Goal: Transaction & Acquisition: Purchase product/service

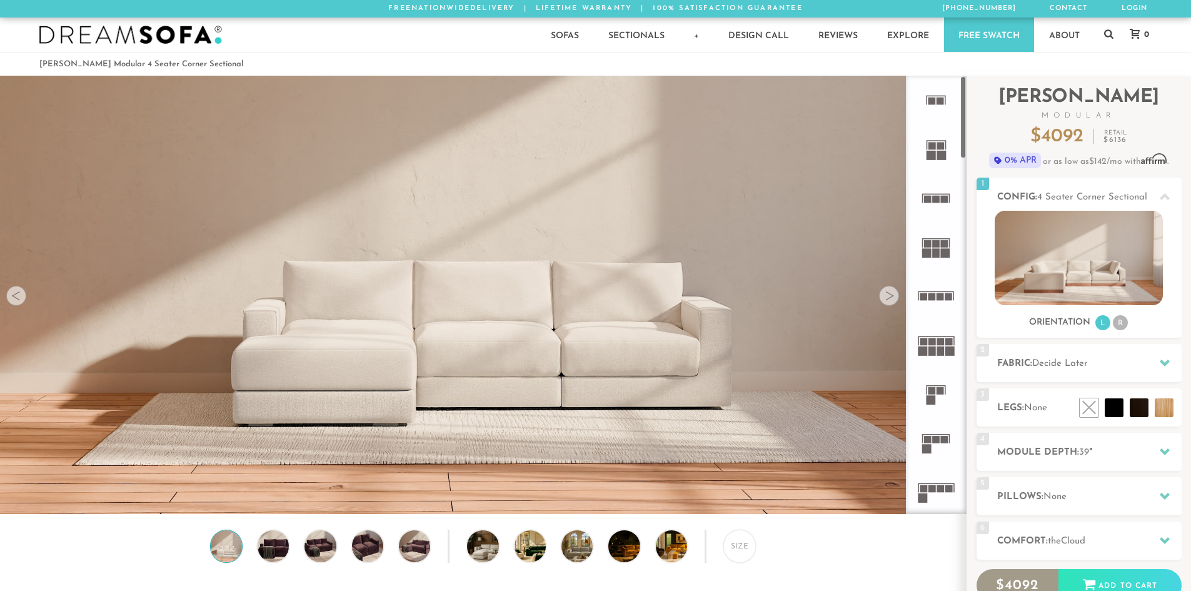
click at [887, 294] on div at bounding box center [889, 296] width 20 height 20
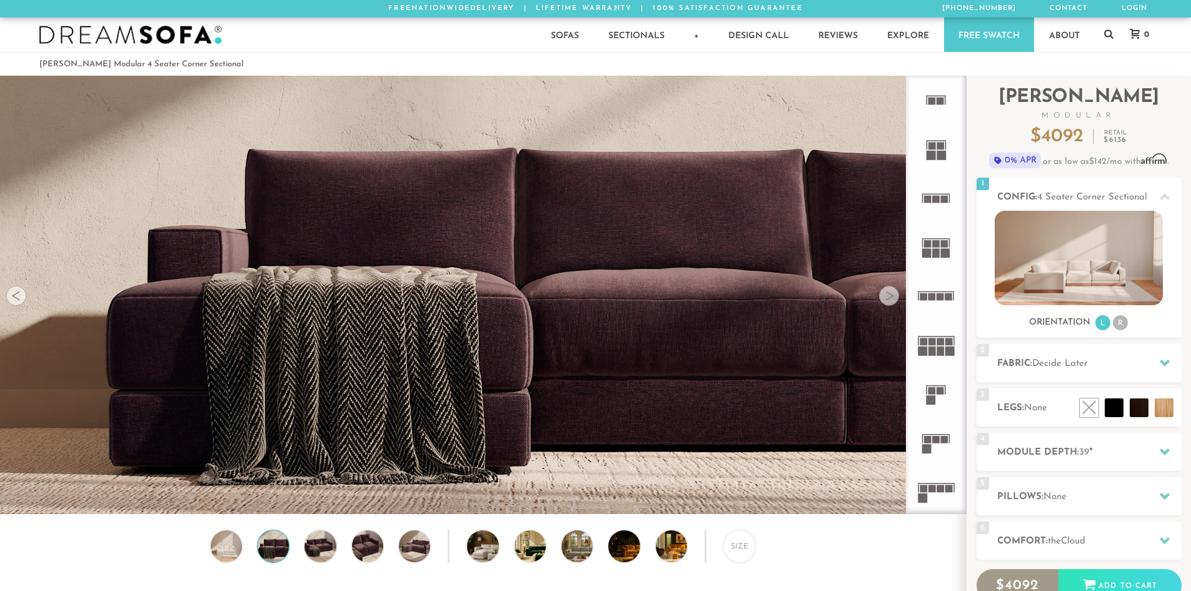
click at [887, 294] on div at bounding box center [889, 296] width 20 height 20
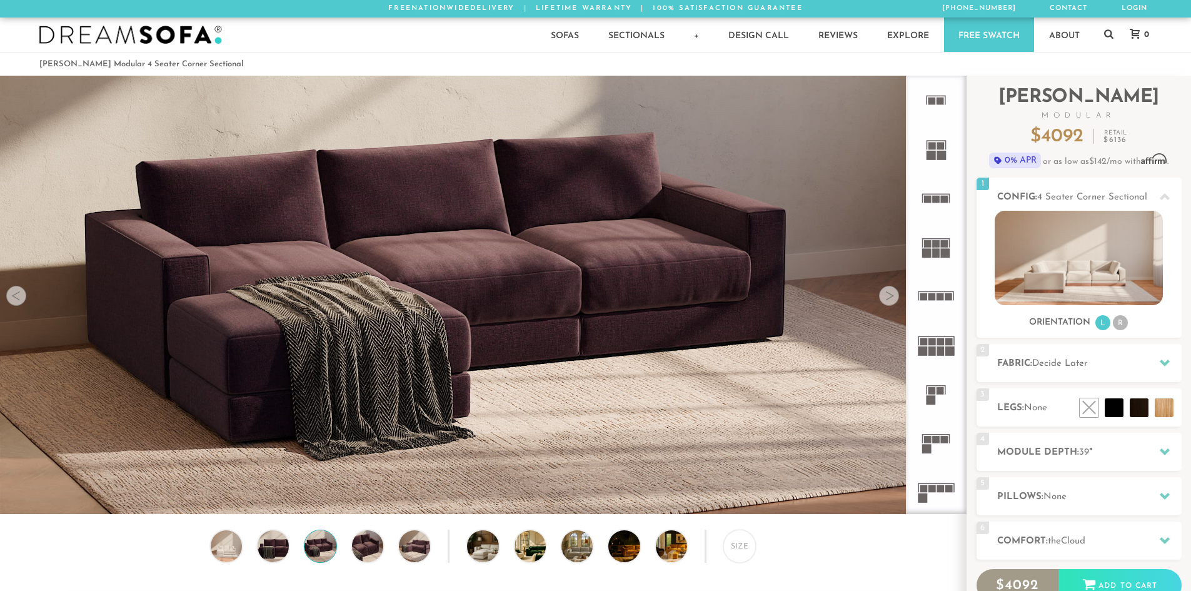
click at [887, 294] on div at bounding box center [889, 296] width 20 height 20
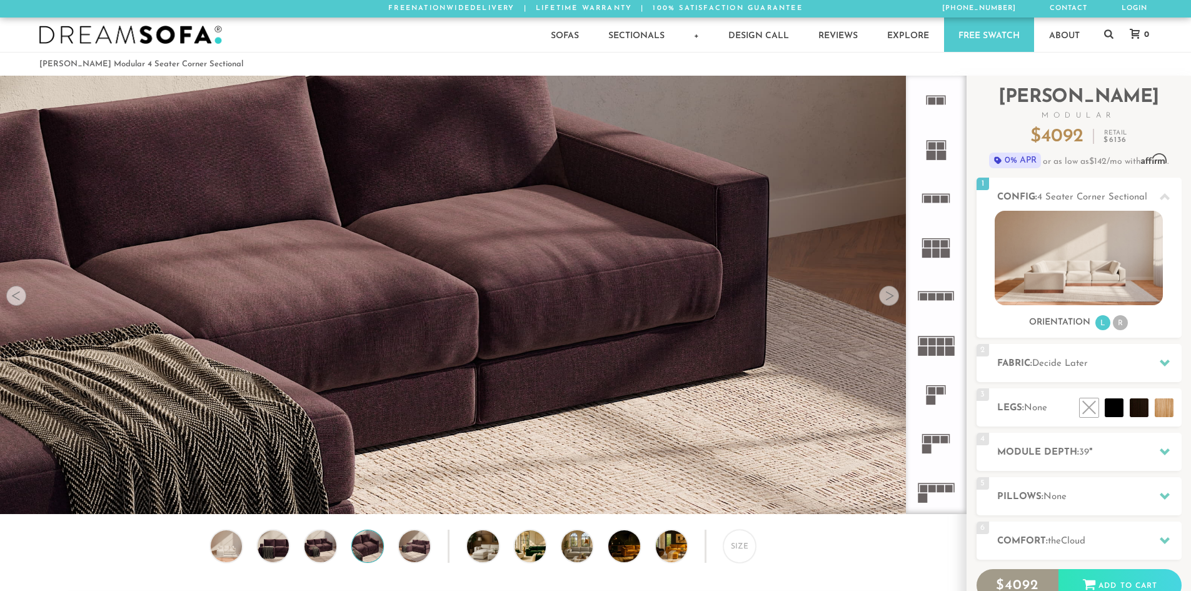
click at [887, 294] on div at bounding box center [889, 296] width 20 height 20
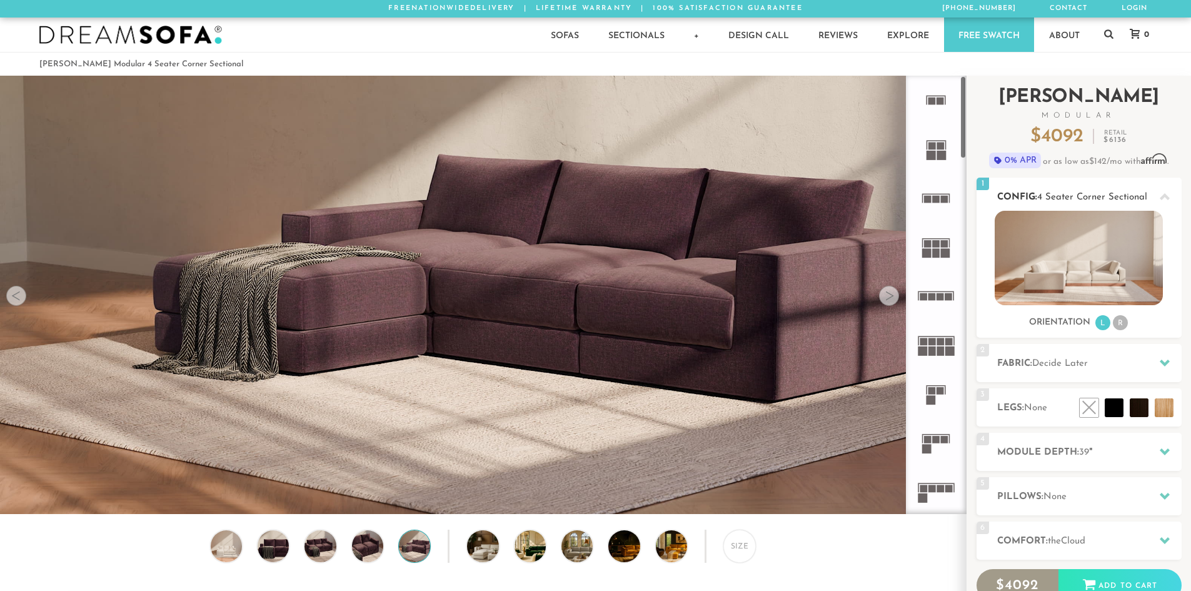
click at [1124, 321] on li "R" at bounding box center [1120, 322] width 15 height 15
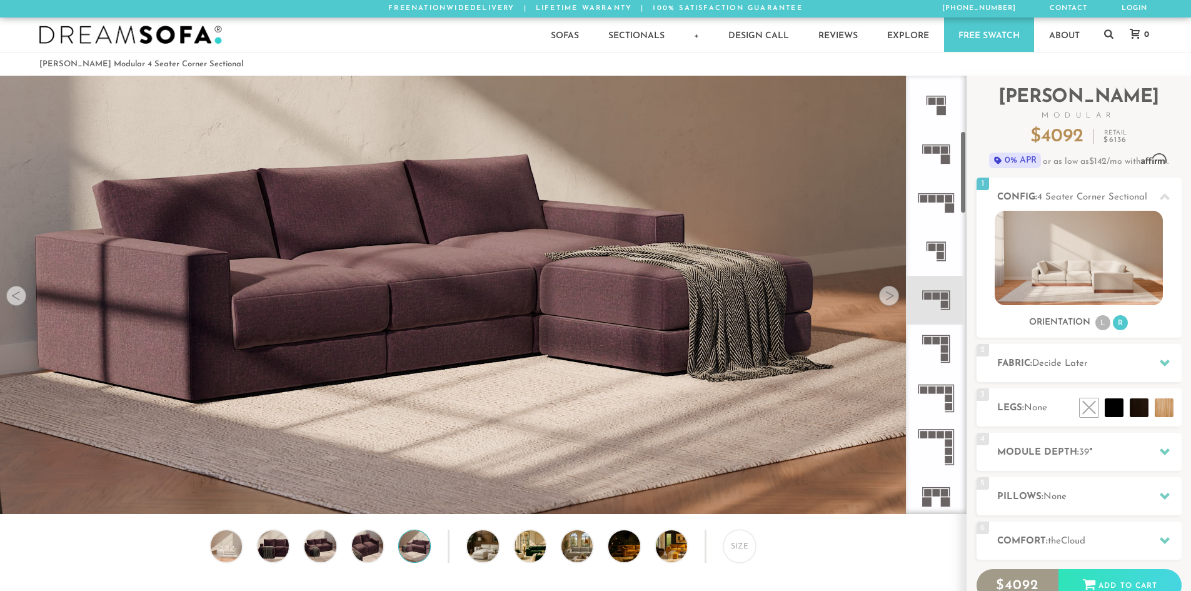
scroll to position [292, 0]
click at [942, 302] on rect at bounding box center [945, 302] width 8 height 8
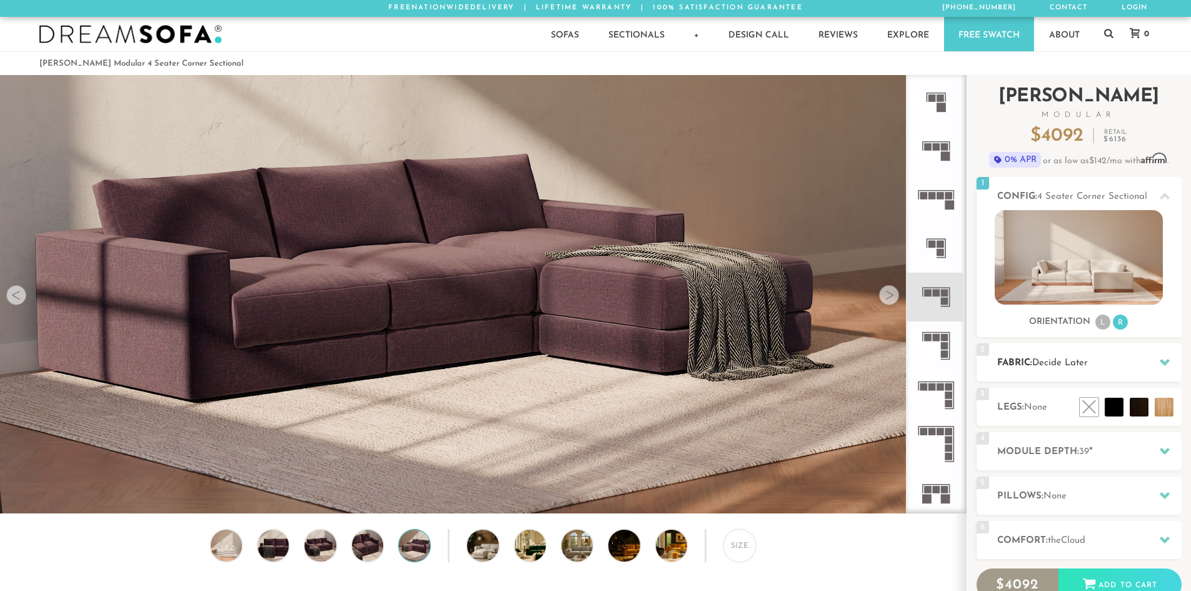
scroll to position [0, 0]
click at [1164, 361] on icon at bounding box center [1165, 363] width 10 height 10
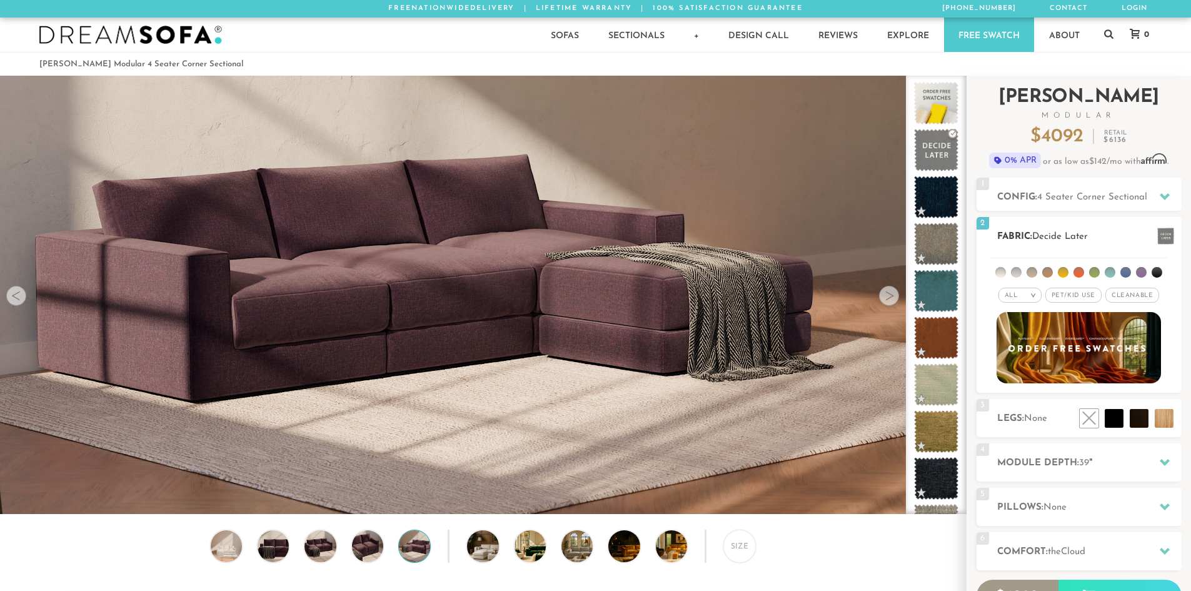
click at [1029, 272] on li at bounding box center [1032, 272] width 11 height 11
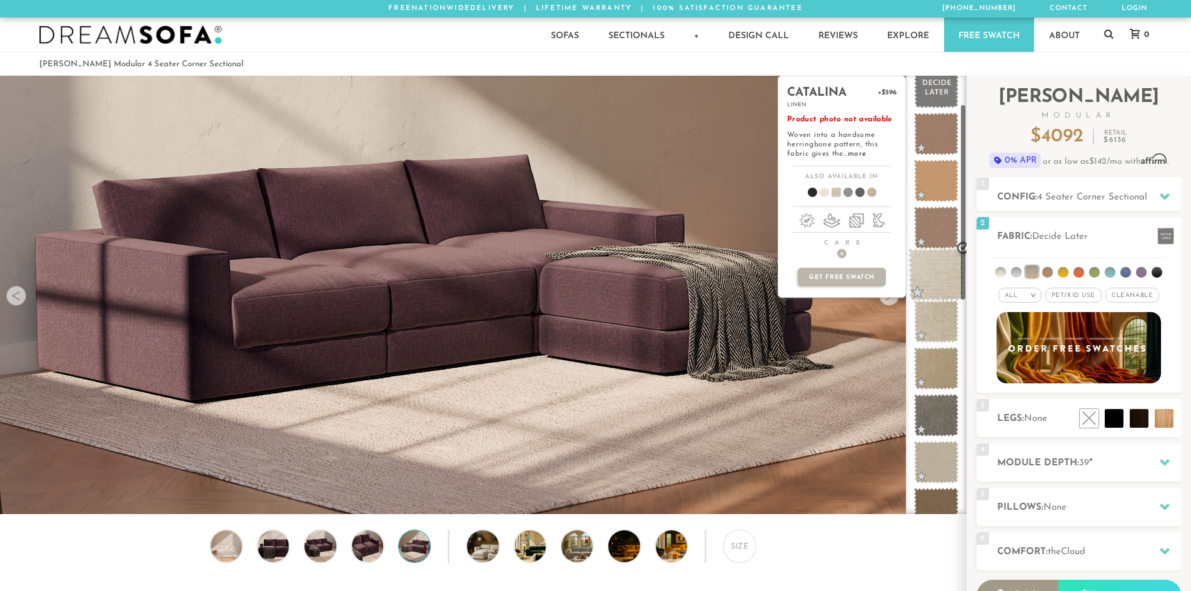
scroll to position [64, 0]
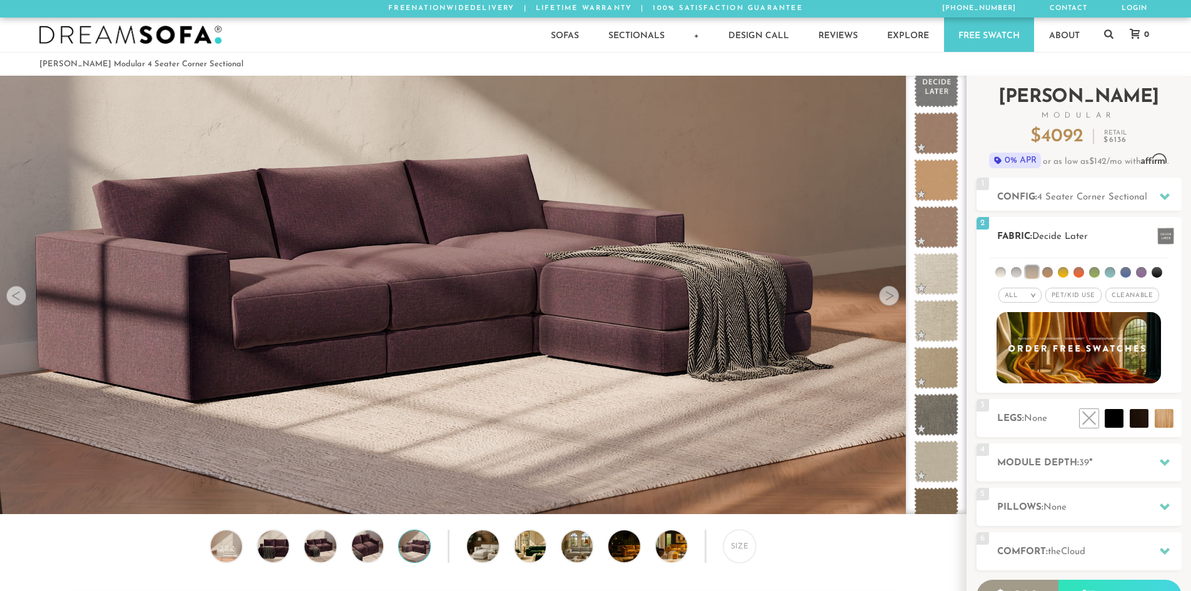
click at [1095, 272] on li at bounding box center [1094, 272] width 11 height 11
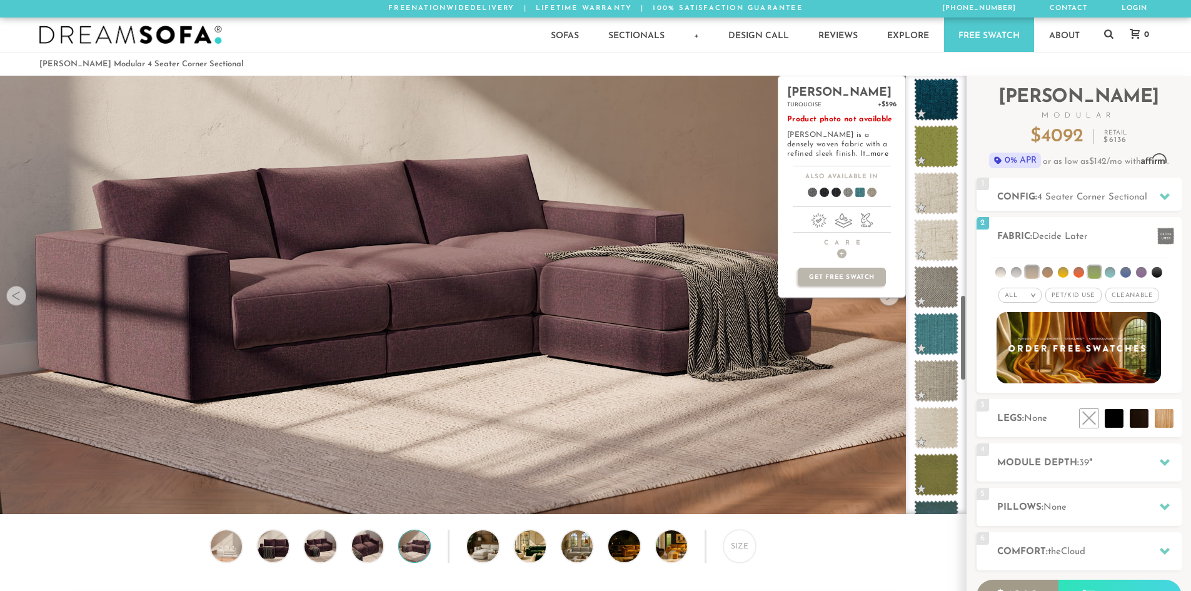
scroll to position [1130, 0]
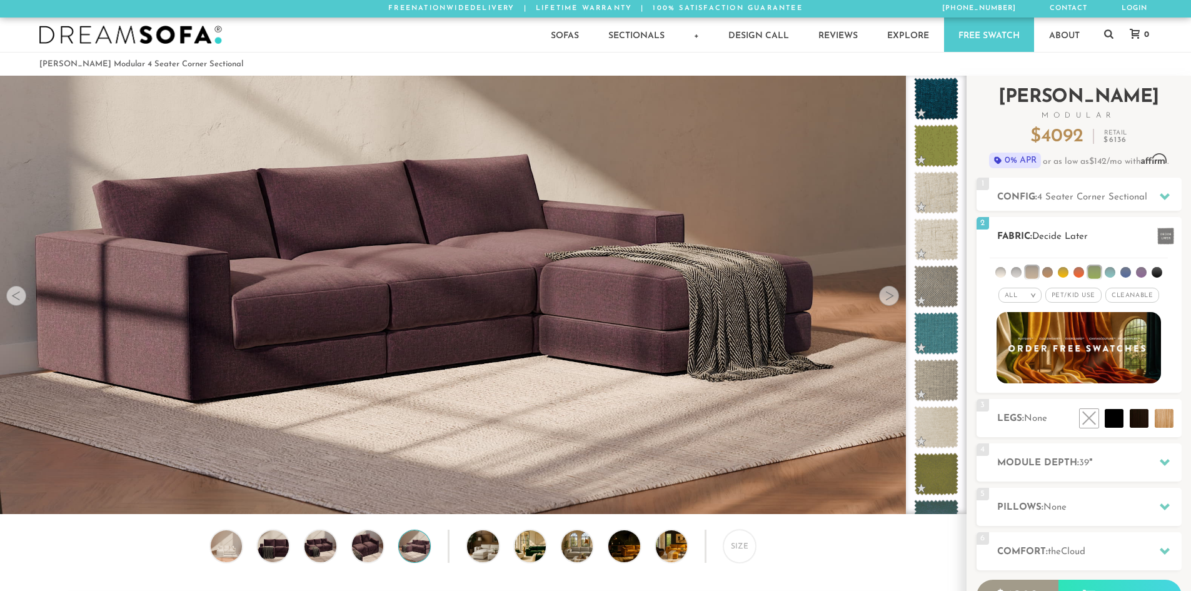
click at [1002, 270] on li at bounding box center [1001, 272] width 11 height 11
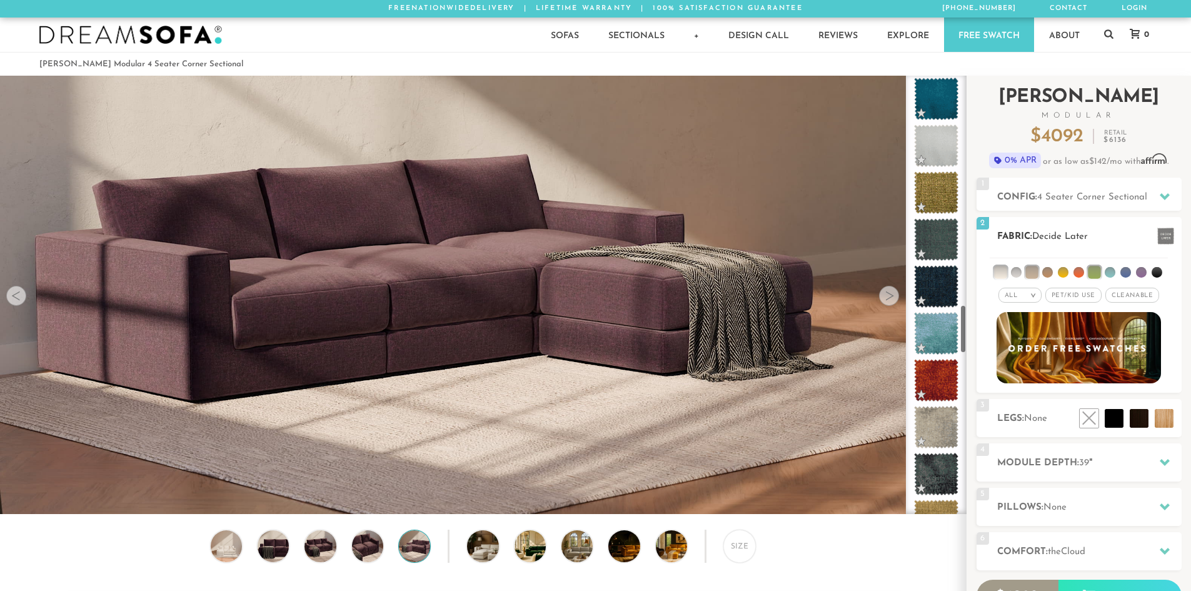
scroll to position [2068, 0]
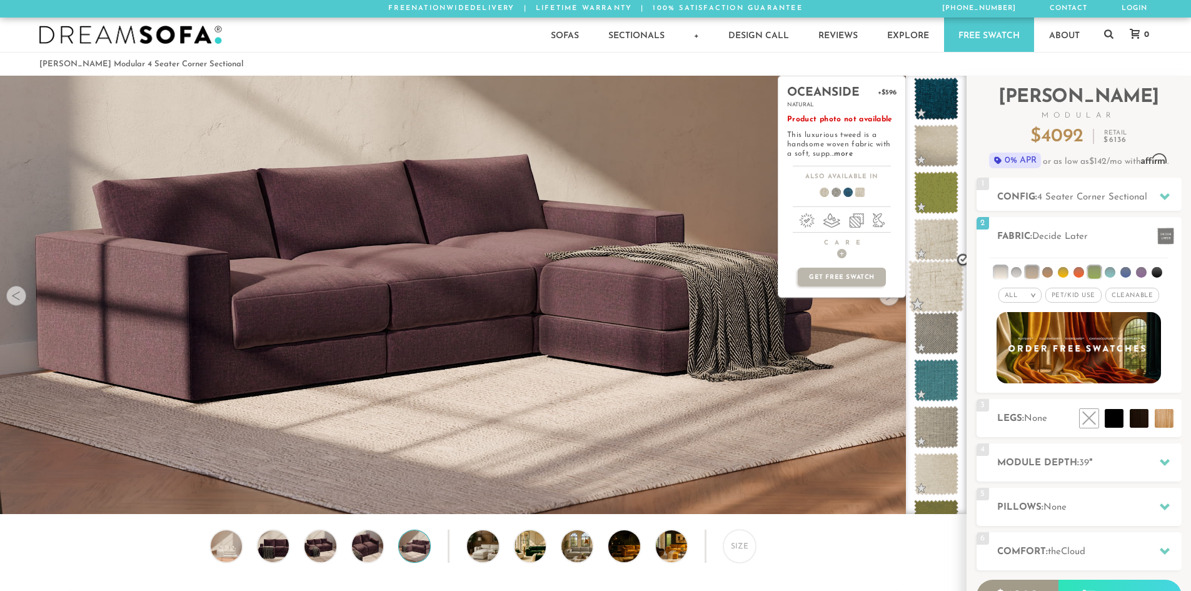
click at [943, 287] on span at bounding box center [937, 286] width 56 height 53
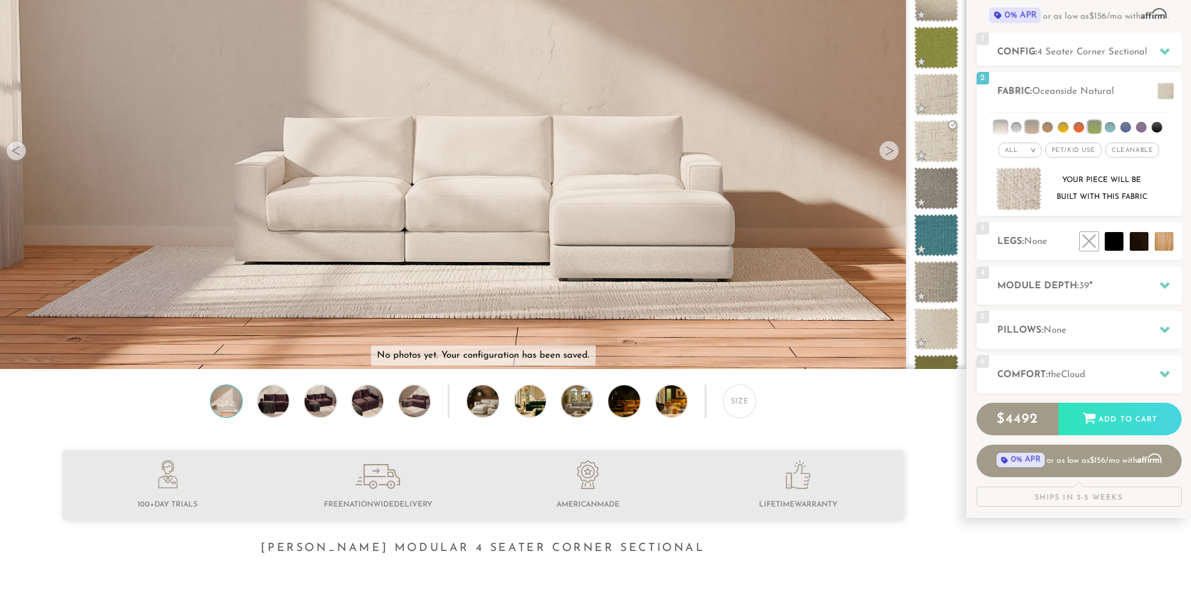
scroll to position [146, 0]
click at [1159, 243] on li at bounding box center [1136, 212] width 75 height 75
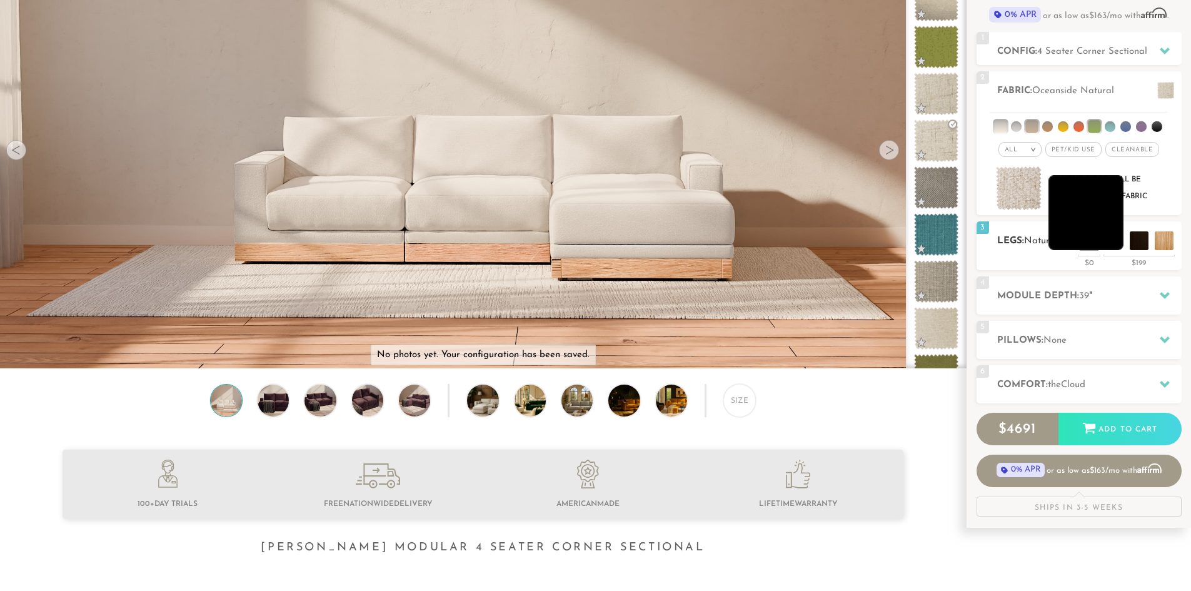
click at [1117, 240] on li at bounding box center [1086, 212] width 75 height 75
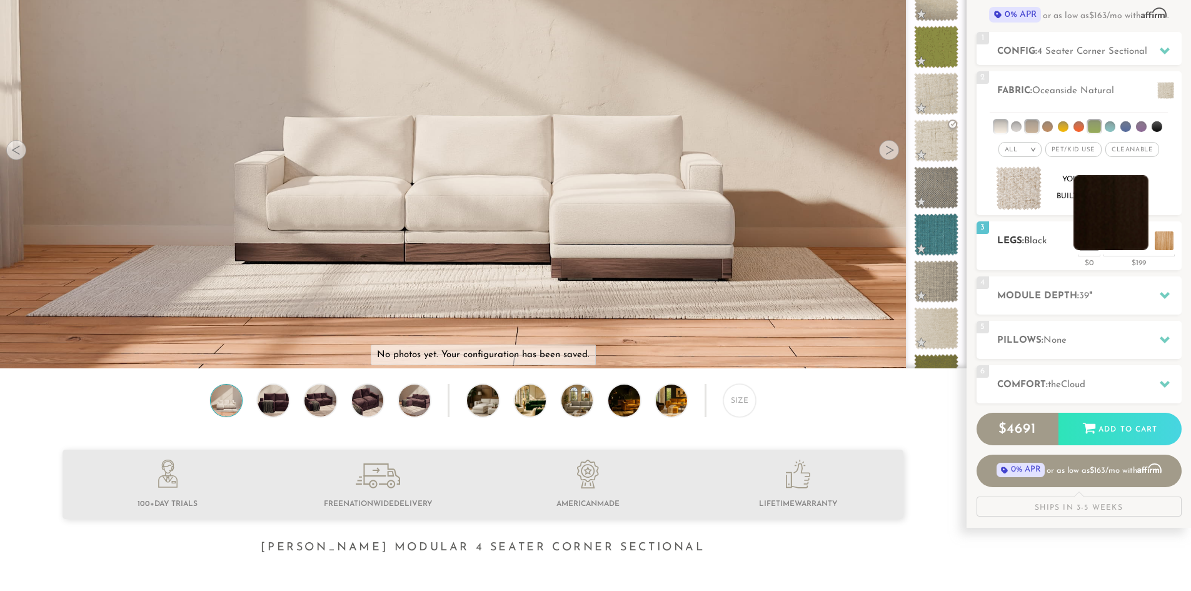
click at [1139, 244] on li at bounding box center [1111, 212] width 75 height 75
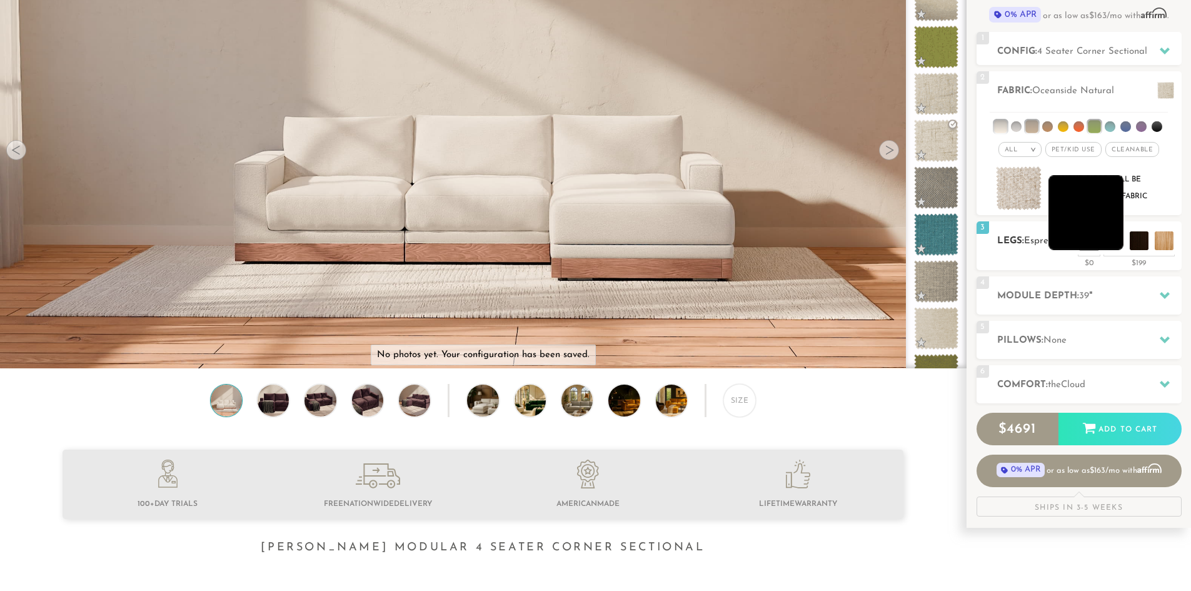
click at [1119, 241] on li at bounding box center [1086, 212] width 75 height 75
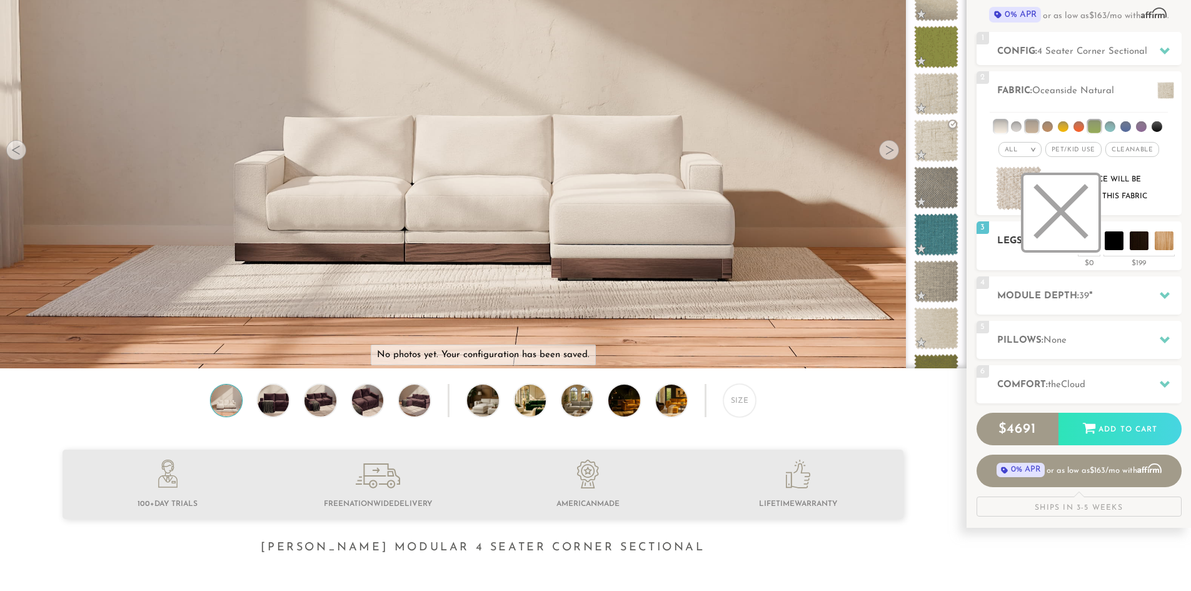
click at [1089, 243] on li at bounding box center [1061, 212] width 75 height 75
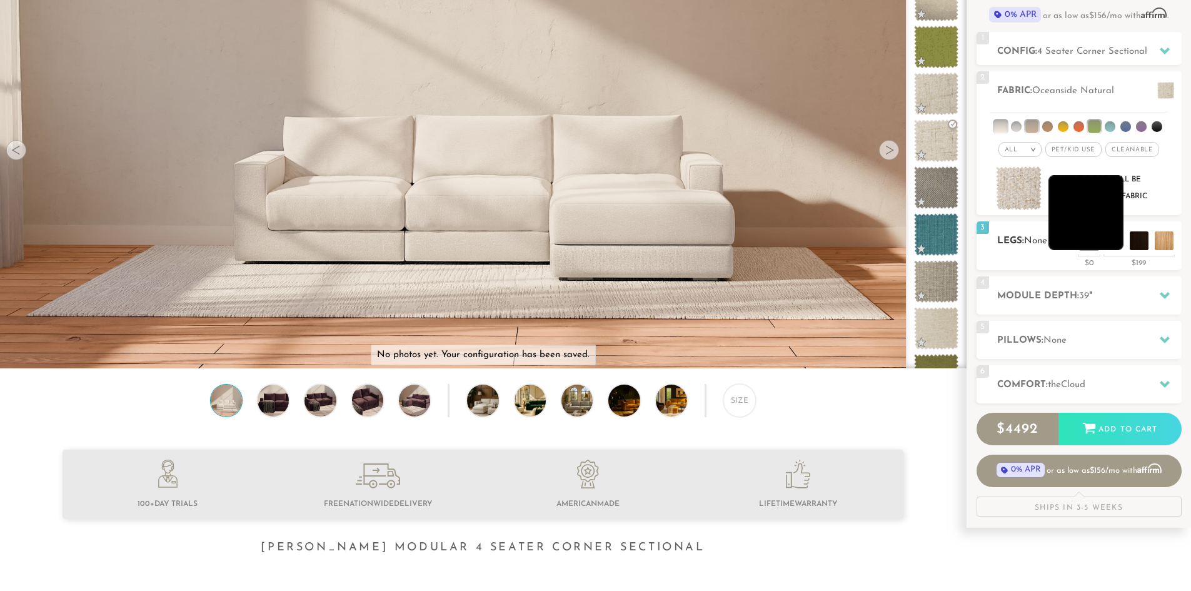
click at [1109, 242] on li at bounding box center [1086, 212] width 75 height 75
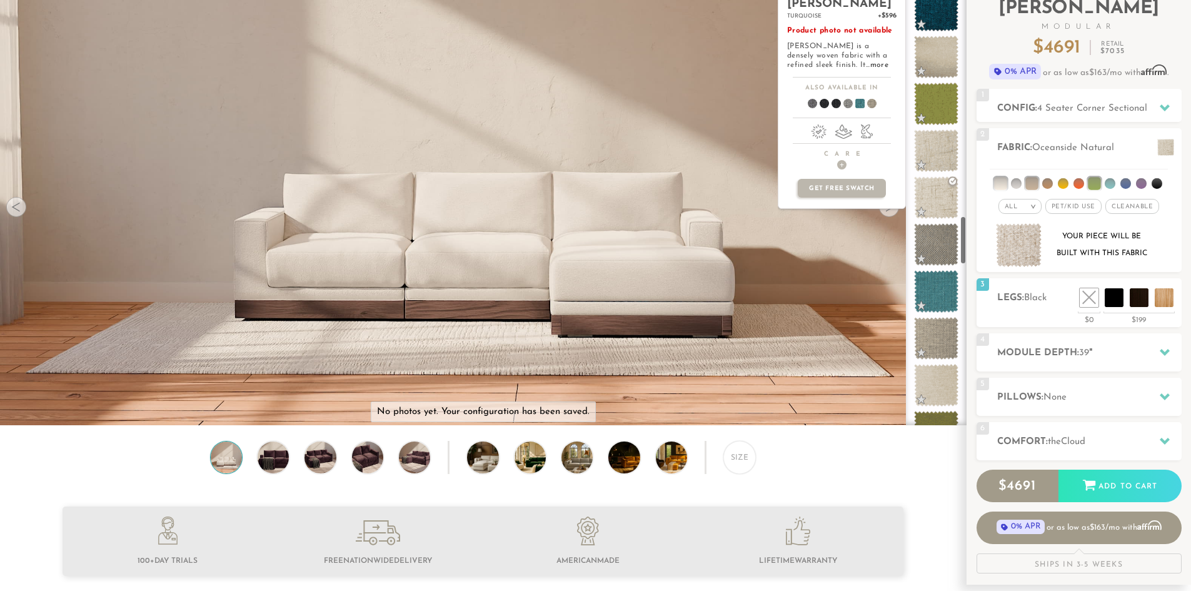
scroll to position [86, 0]
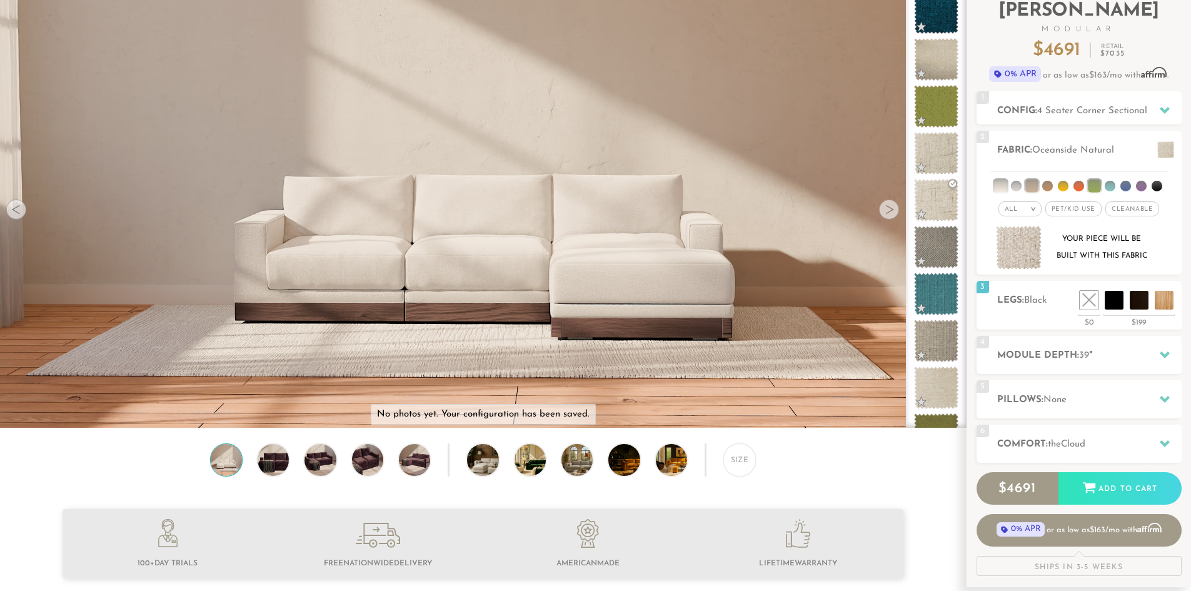
click at [892, 211] on div at bounding box center [889, 209] width 20 height 20
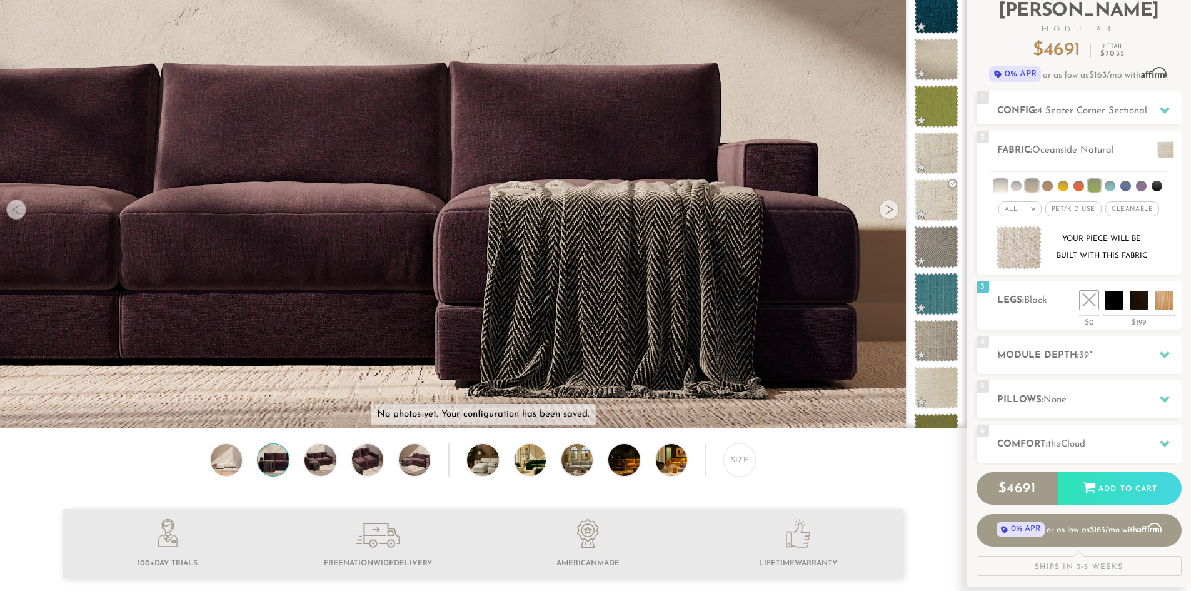
click at [892, 211] on div at bounding box center [889, 209] width 20 height 20
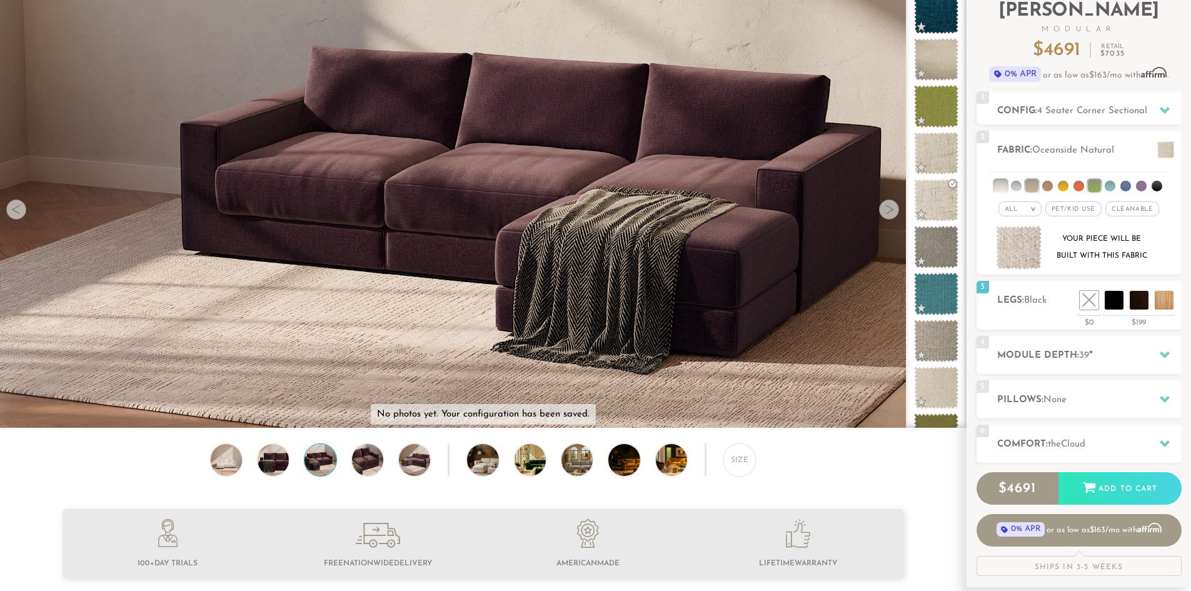
click at [892, 211] on div at bounding box center [889, 209] width 20 height 20
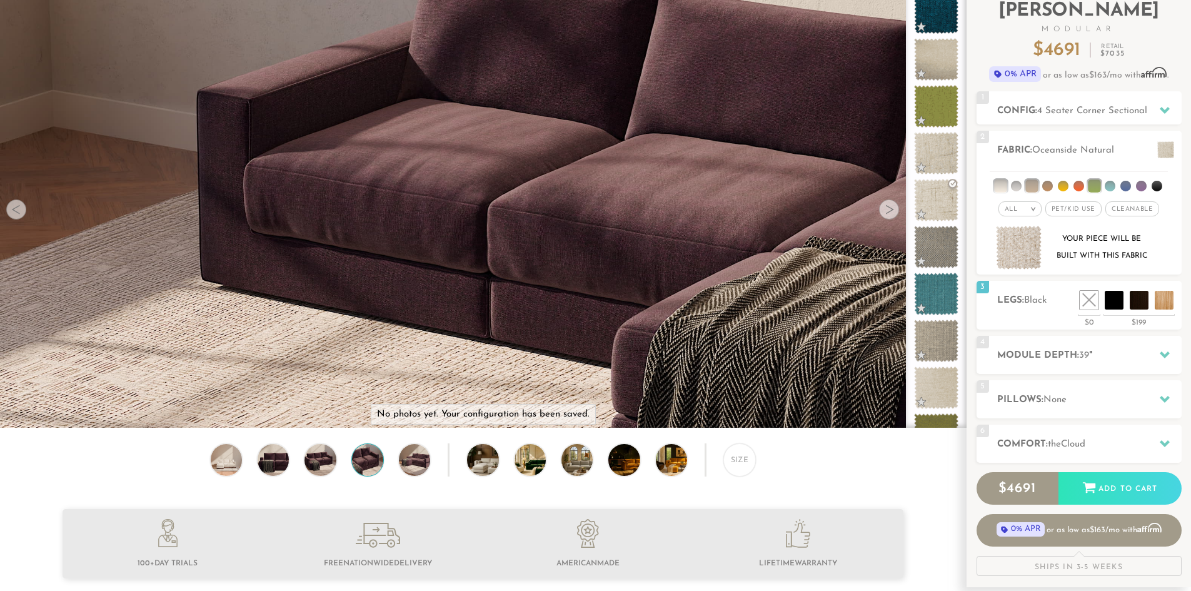
click at [892, 211] on div at bounding box center [889, 209] width 20 height 20
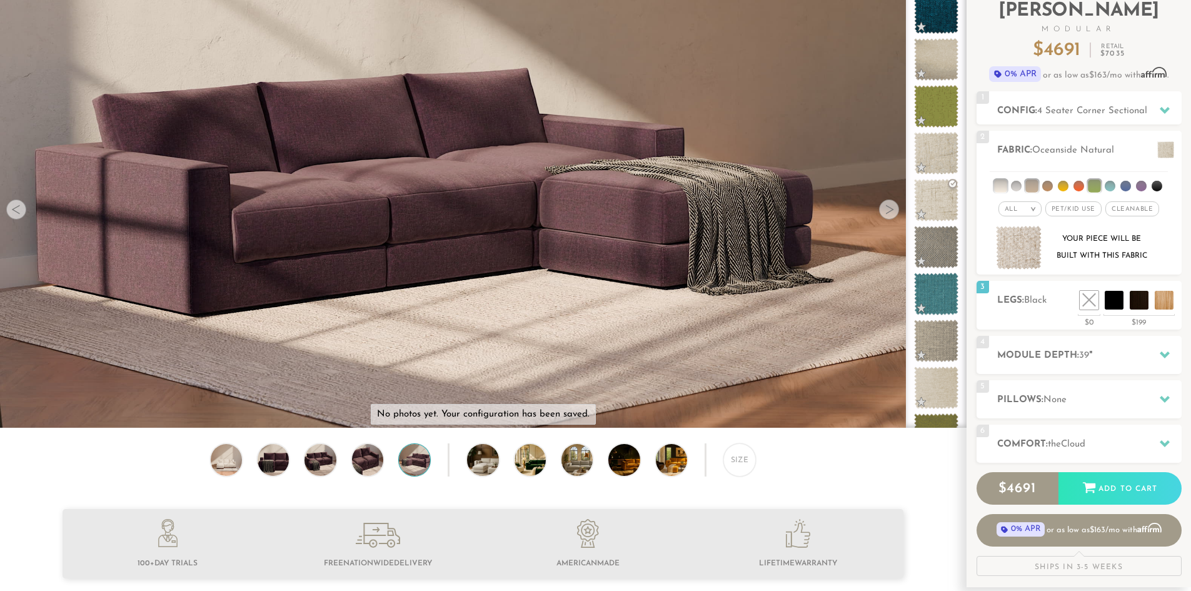
click at [892, 211] on div at bounding box center [889, 209] width 20 height 20
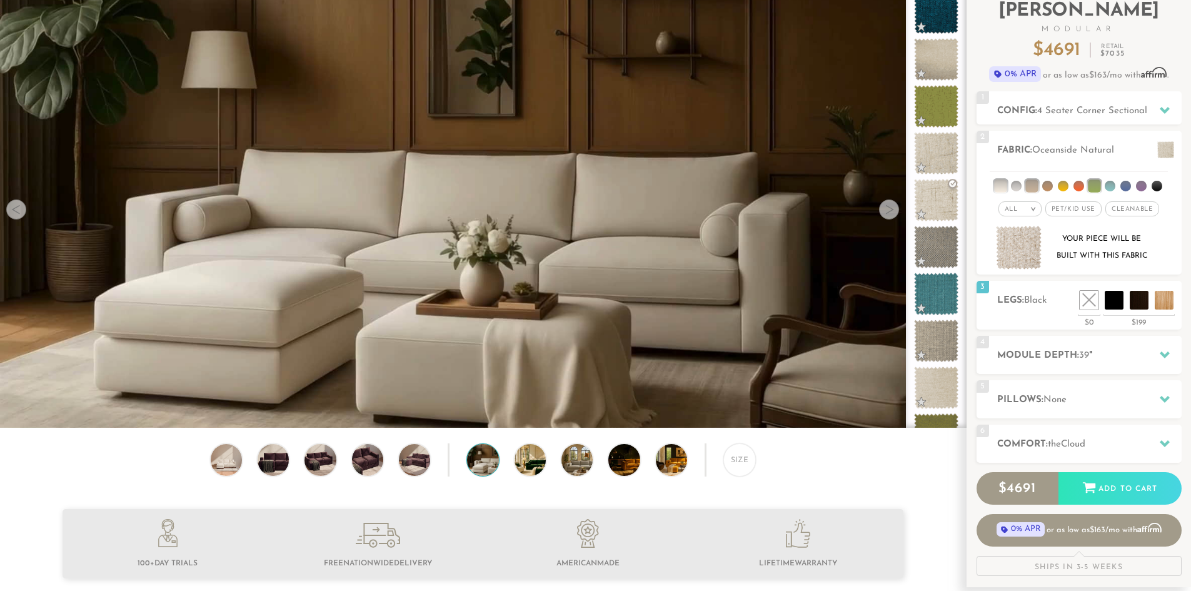
click at [892, 211] on div at bounding box center [889, 209] width 20 height 20
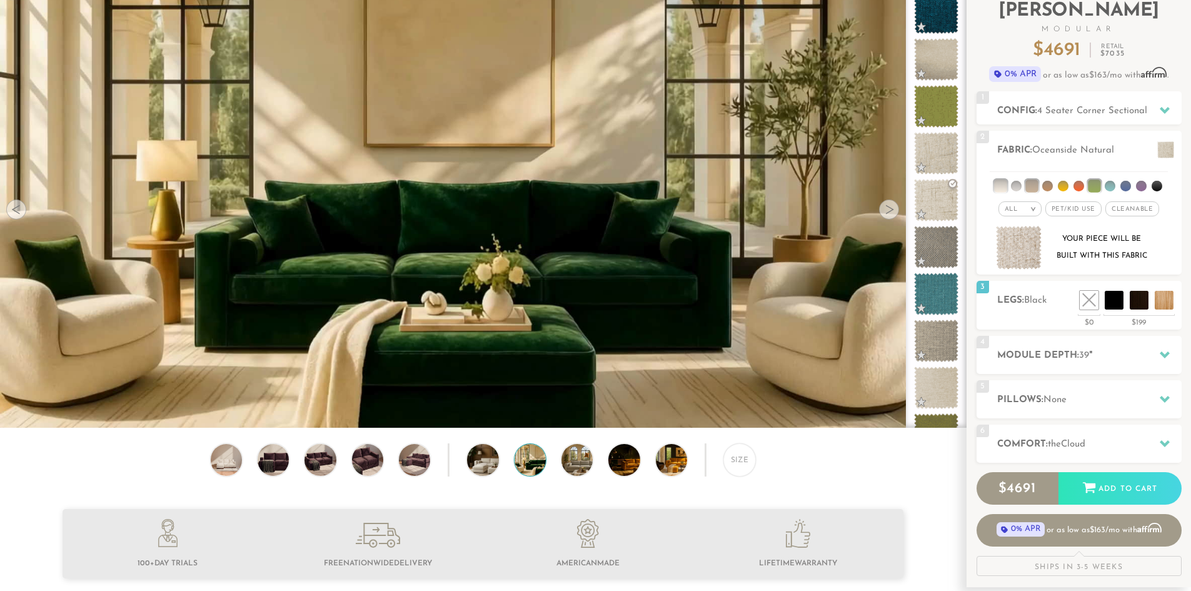
click at [892, 211] on div at bounding box center [889, 209] width 20 height 20
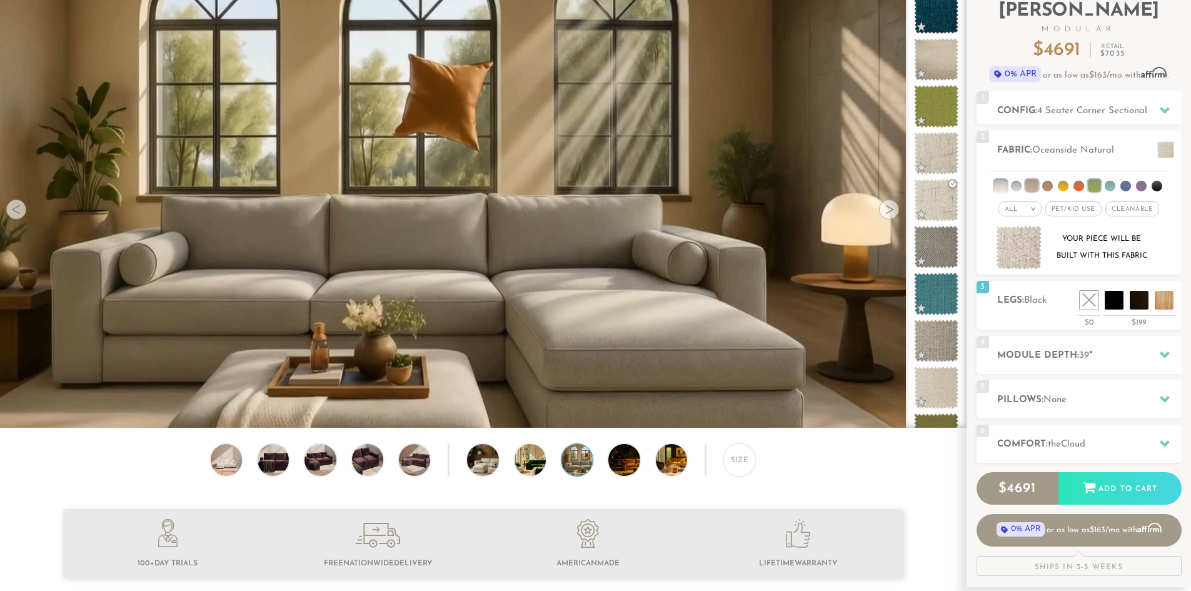
click at [892, 211] on div at bounding box center [889, 209] width 20 height 20
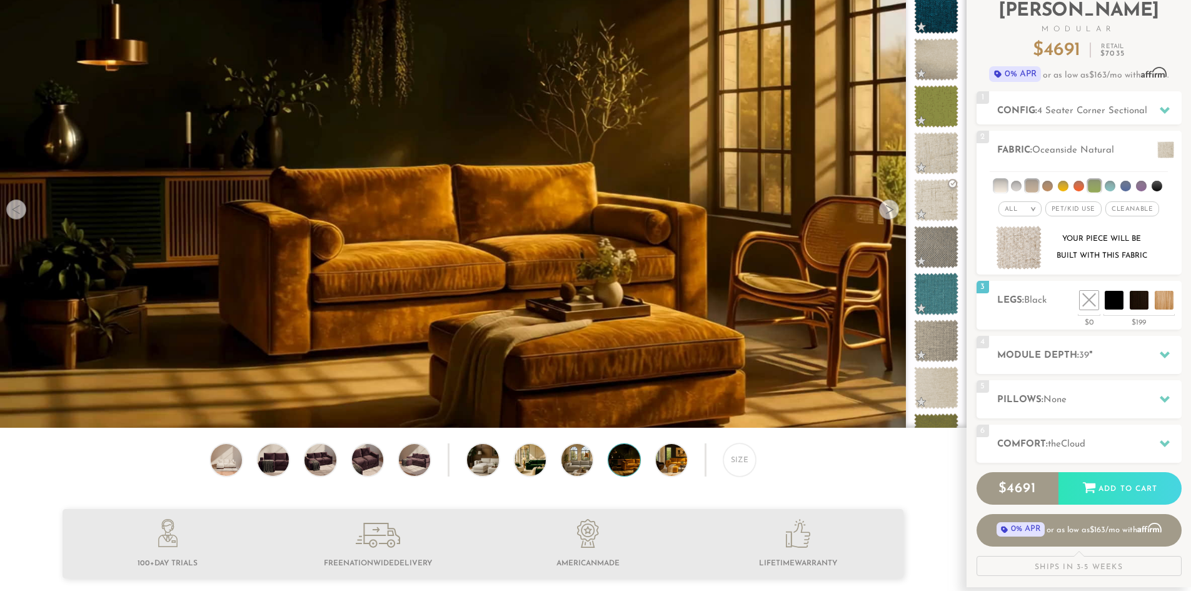
click at [892, 211] on div at bounding box center [889, 209] width 20 height 20
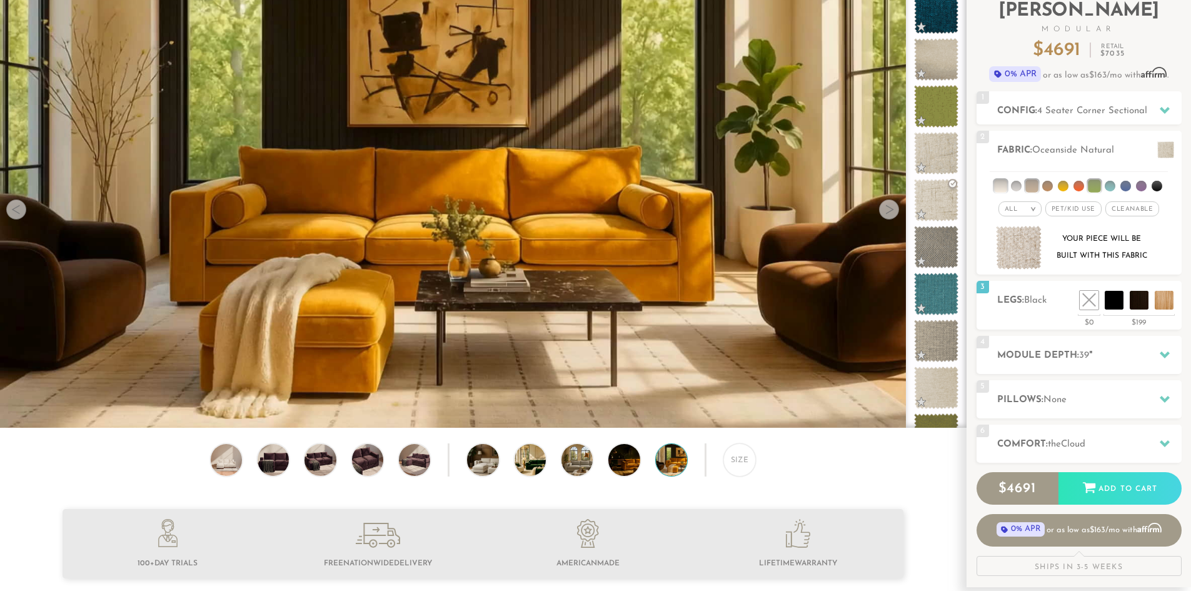
click at [892, 211] on div at bounding box center [889, 209] width 20 height 20
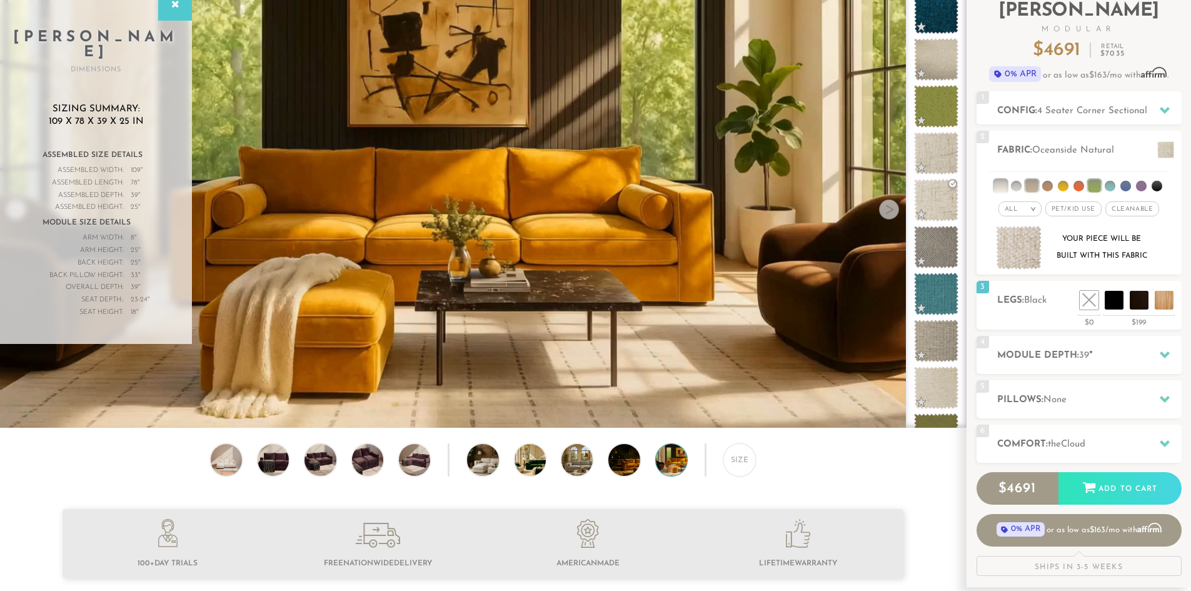
click at [892, 211] on div at bounding box center [889, 209] width 20 height 20
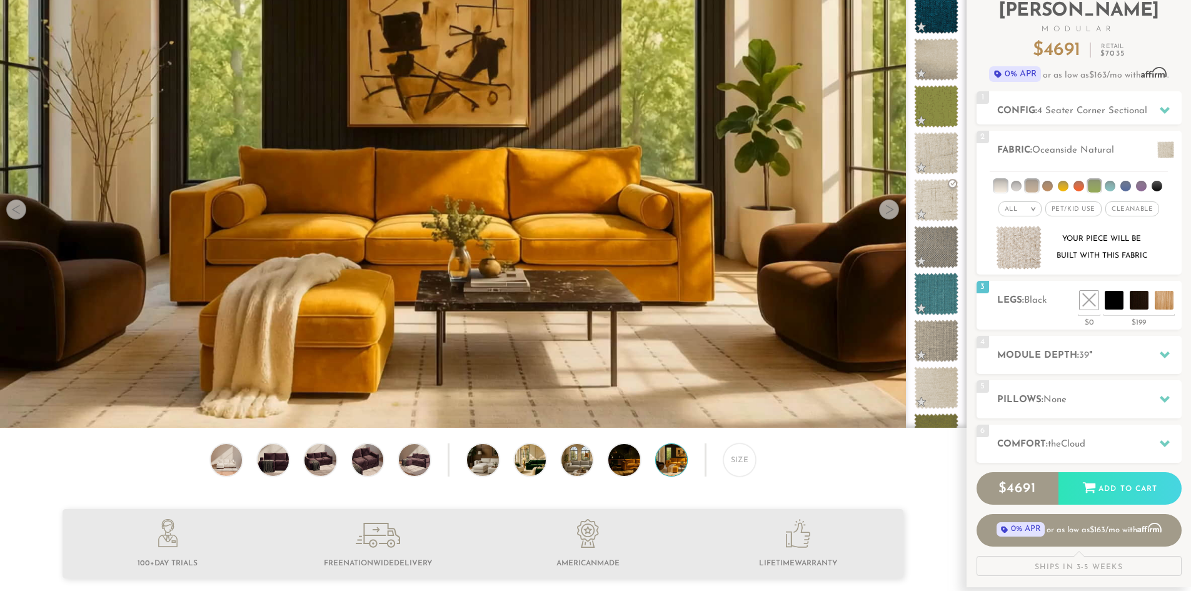
click at [879, 208] on div at bounding box center [889, 209] width 20 height 20
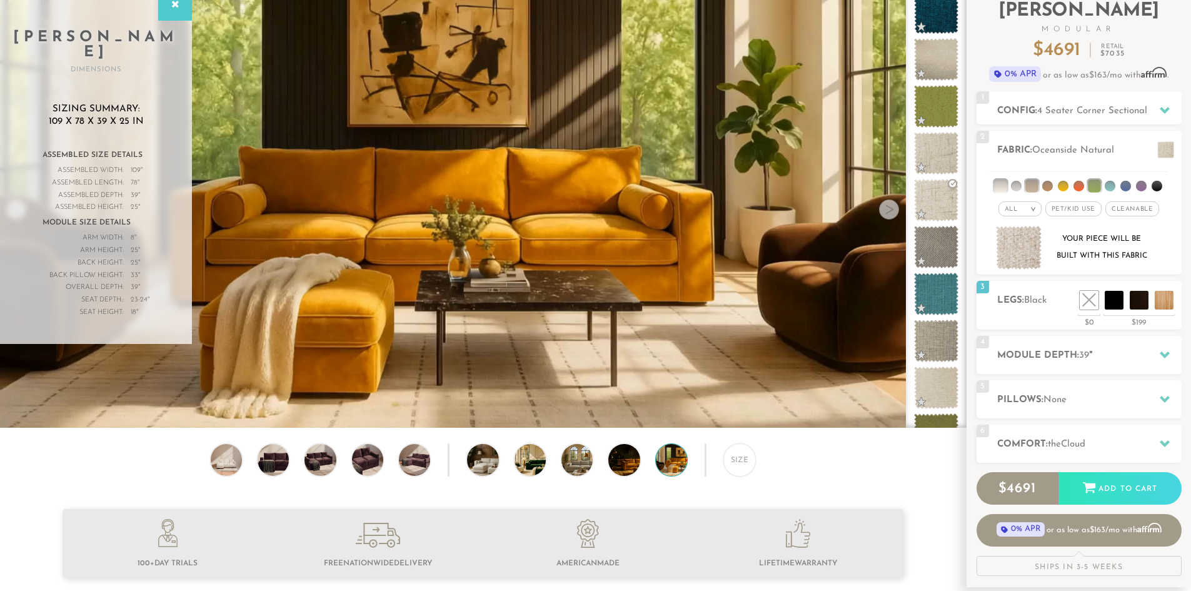
click at [888, 210] on div at bounding box center [889, 209] width 20 height 20
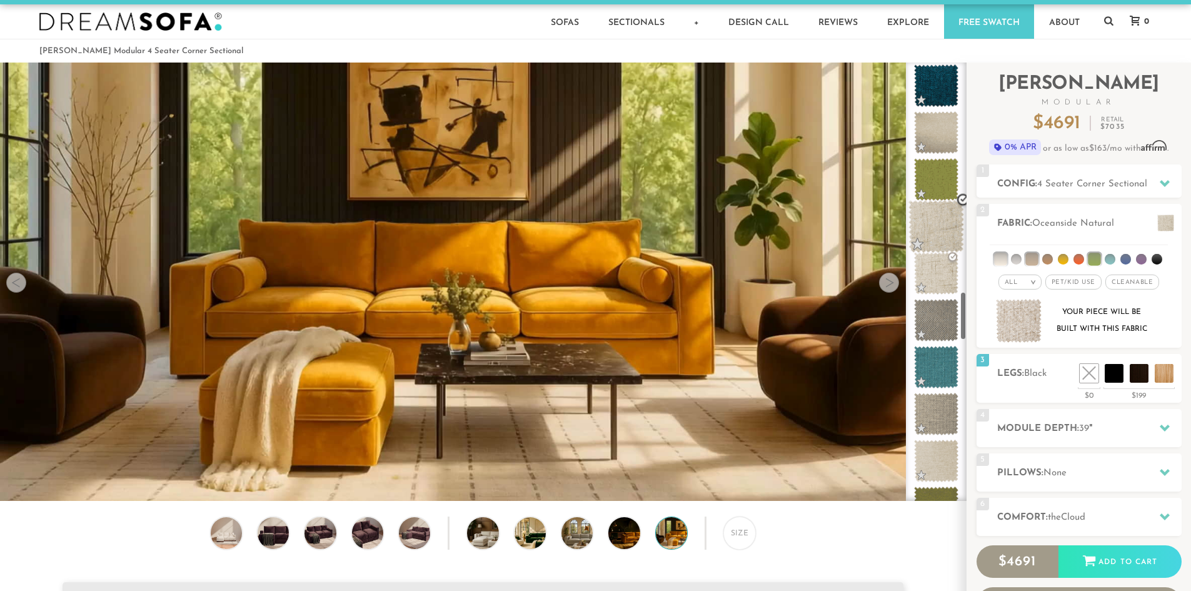
scroll to position [0, 0]
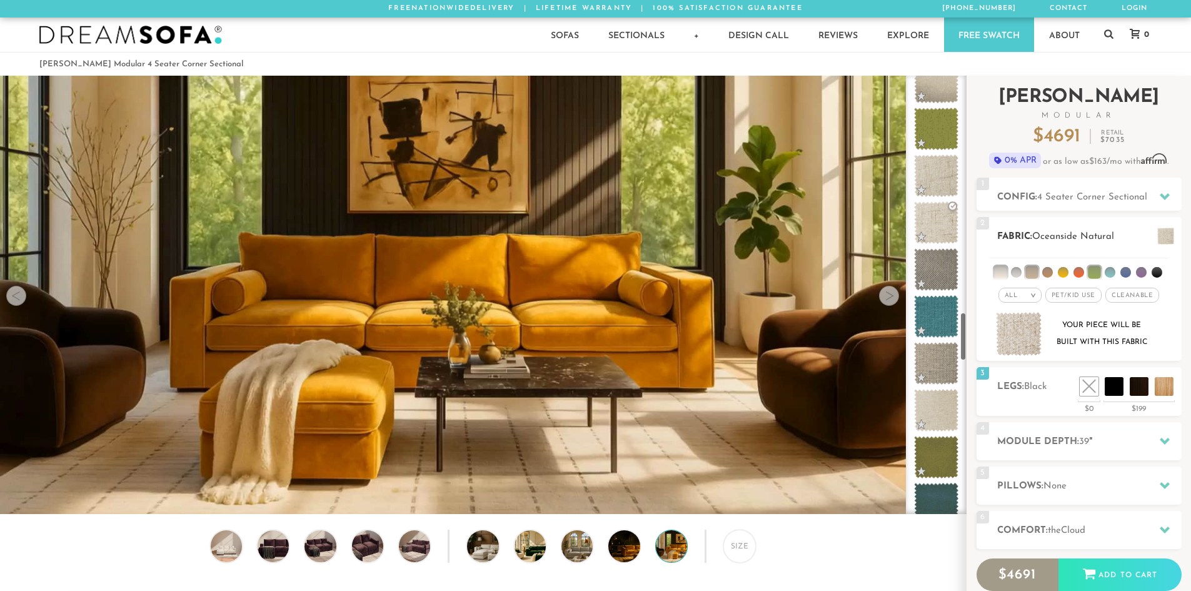
click at [1063, 273] on li at bounding box center [1063, 272] width 11 height 11
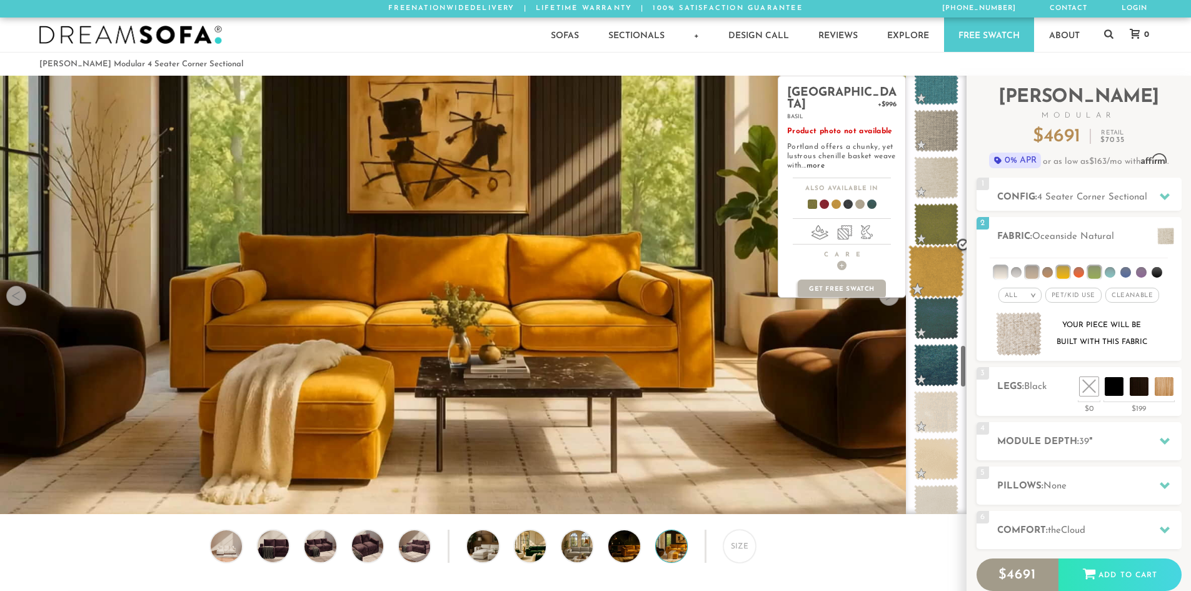
scroll to position [2740, 0]
click at [929, 271] on span at bounding box center [937, 271] width 56 height 53
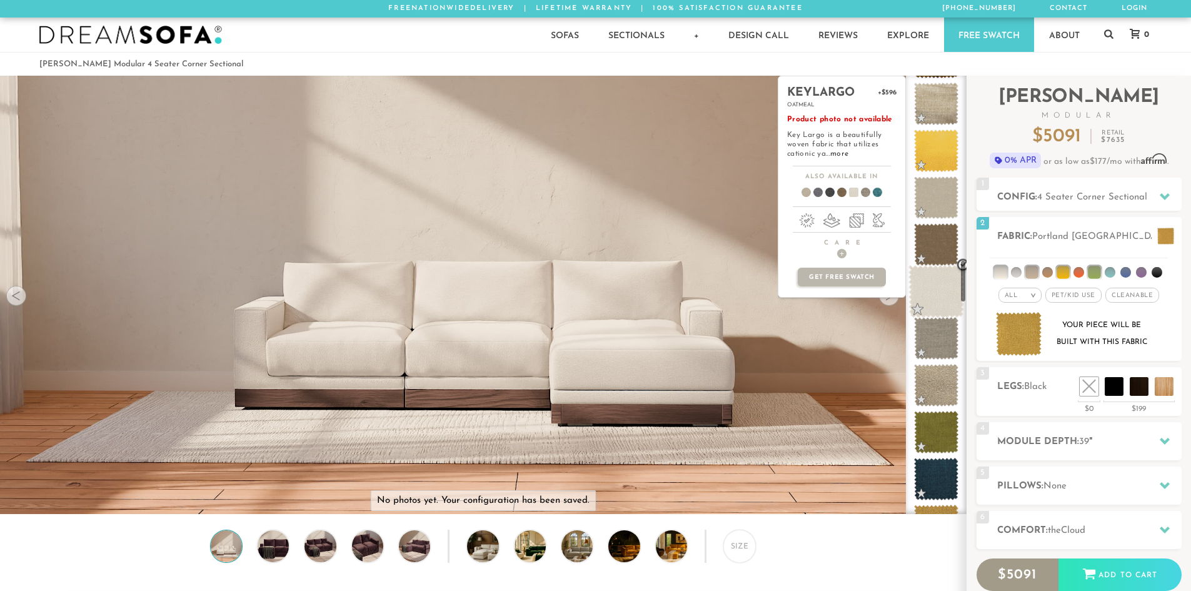
scroll to position [1874, 0]
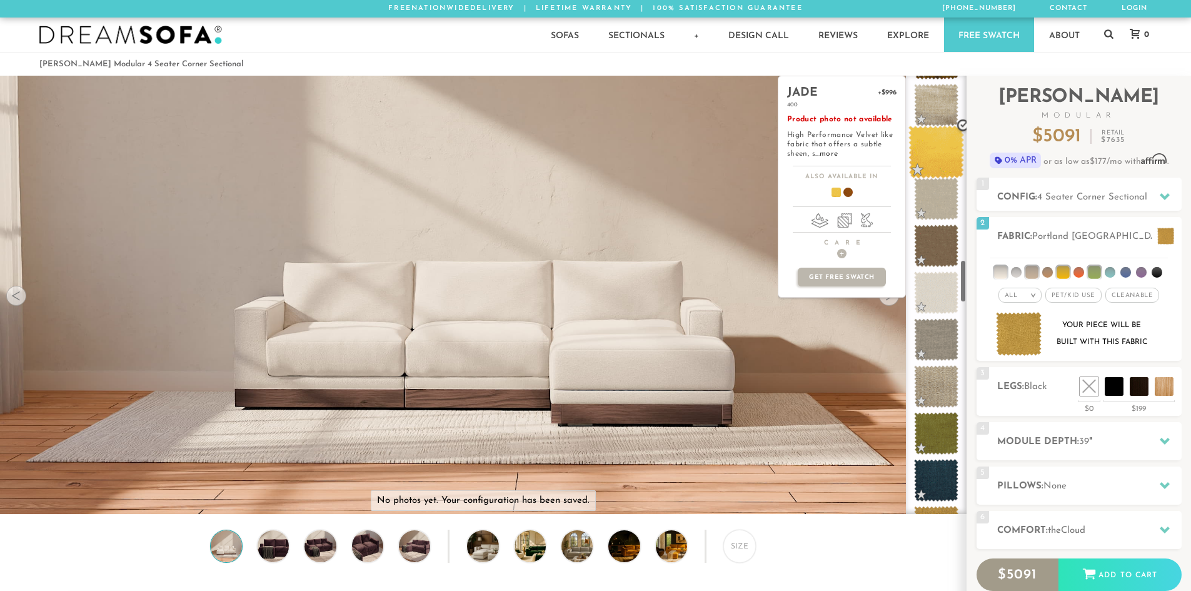
click at [934, 153] on span at bounding box center [937, 152] width 56 height 53
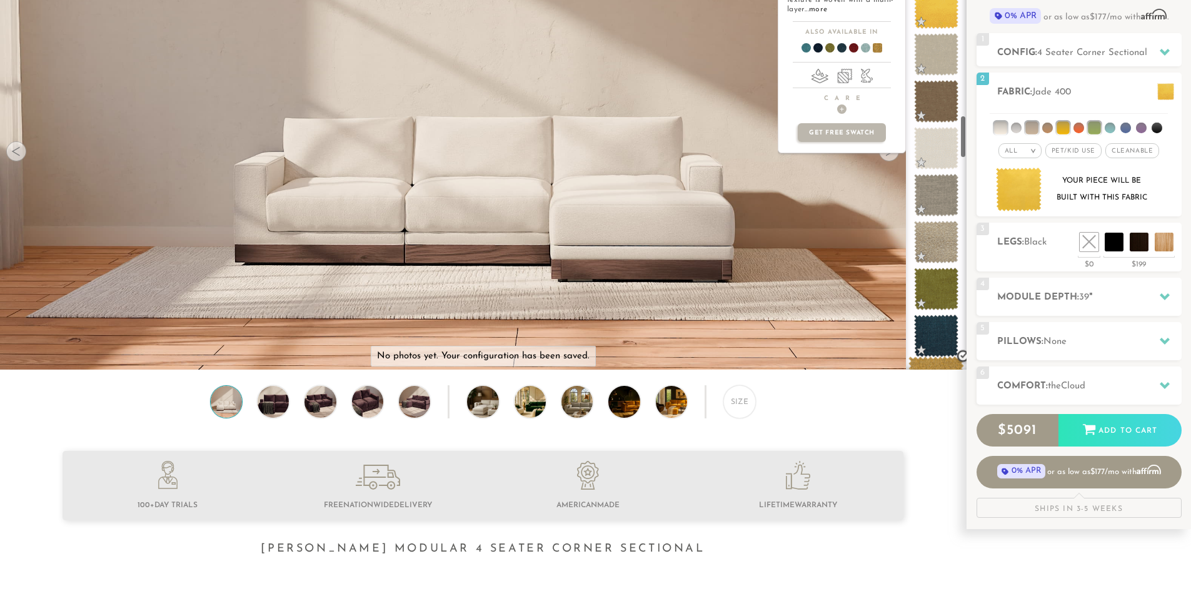
scroll to position [146, 0]
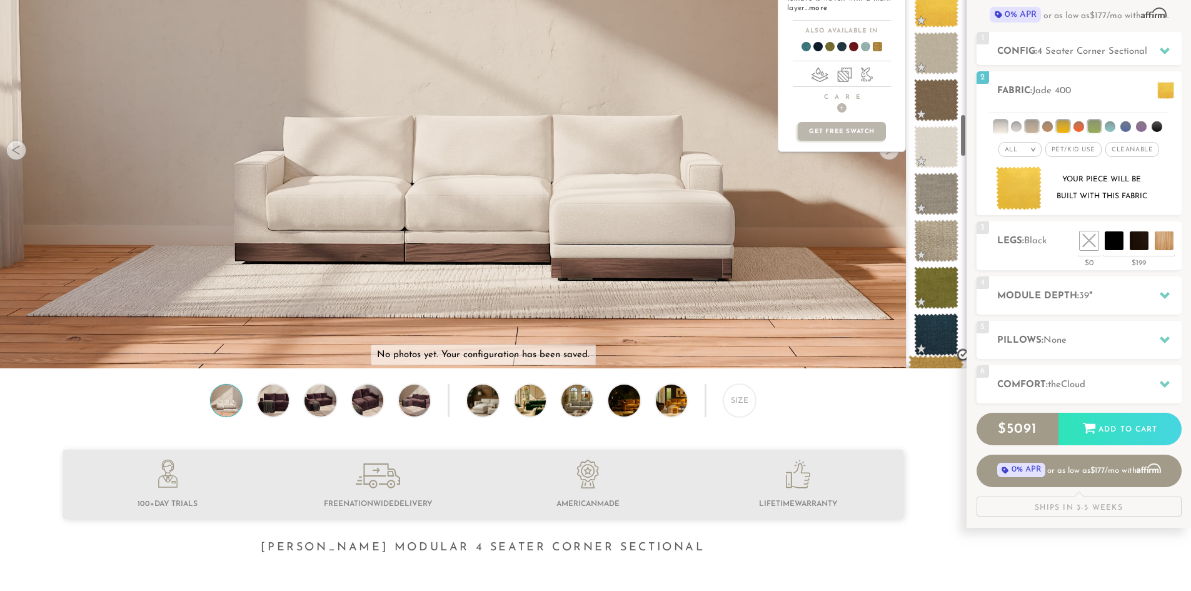
click at [941, 362] on span at bounding box center [937, 381] width 56 height 53
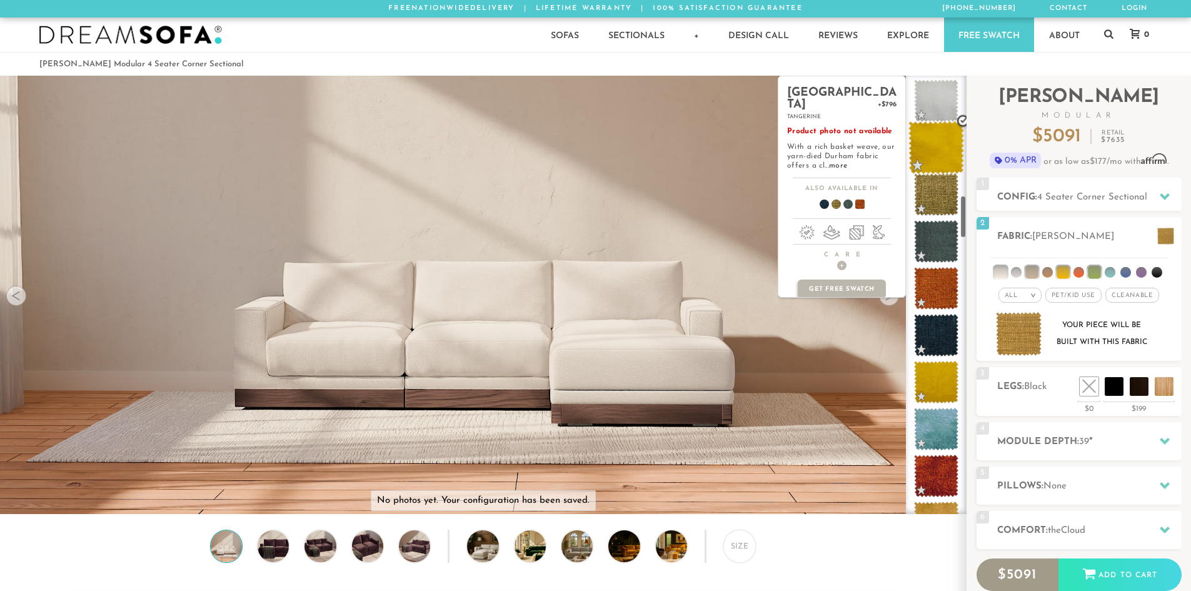
scroll to position [1223, 0]
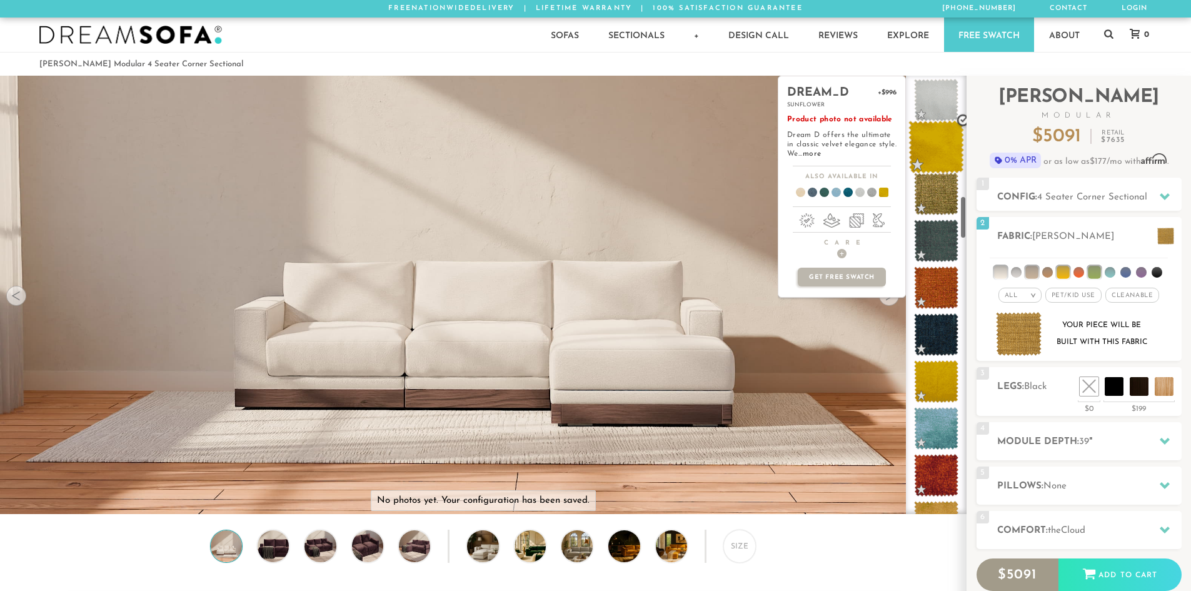
click at [924, 148] on span at bounding box center [937, 147] width 56 height 53
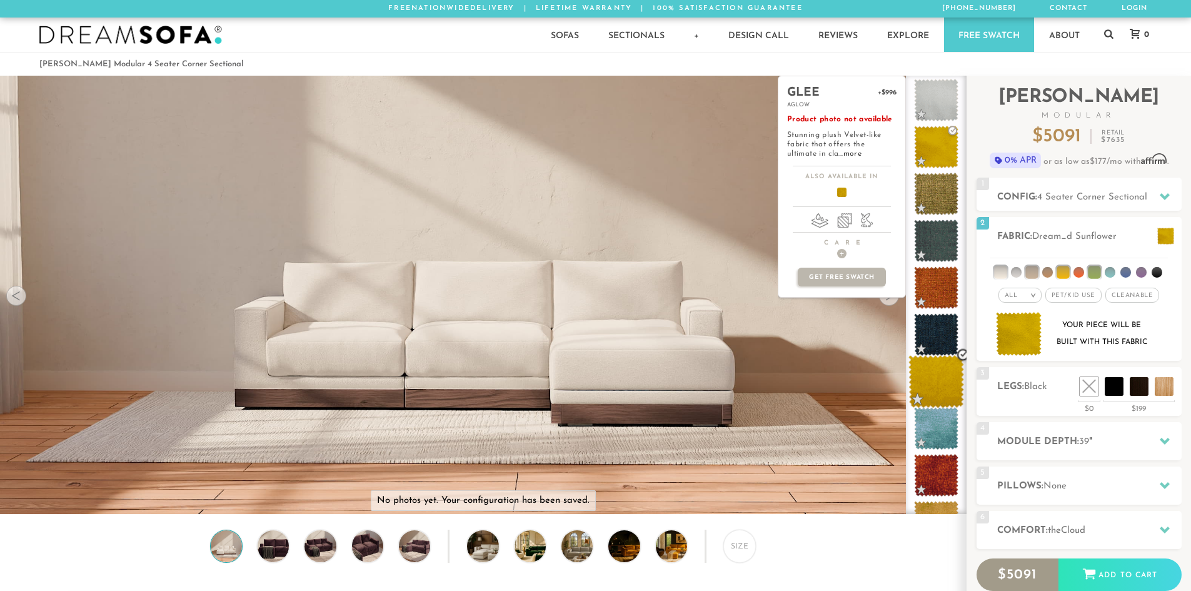
click at [942, 381] on span at bounding box center [937, 381] width 56 height 53
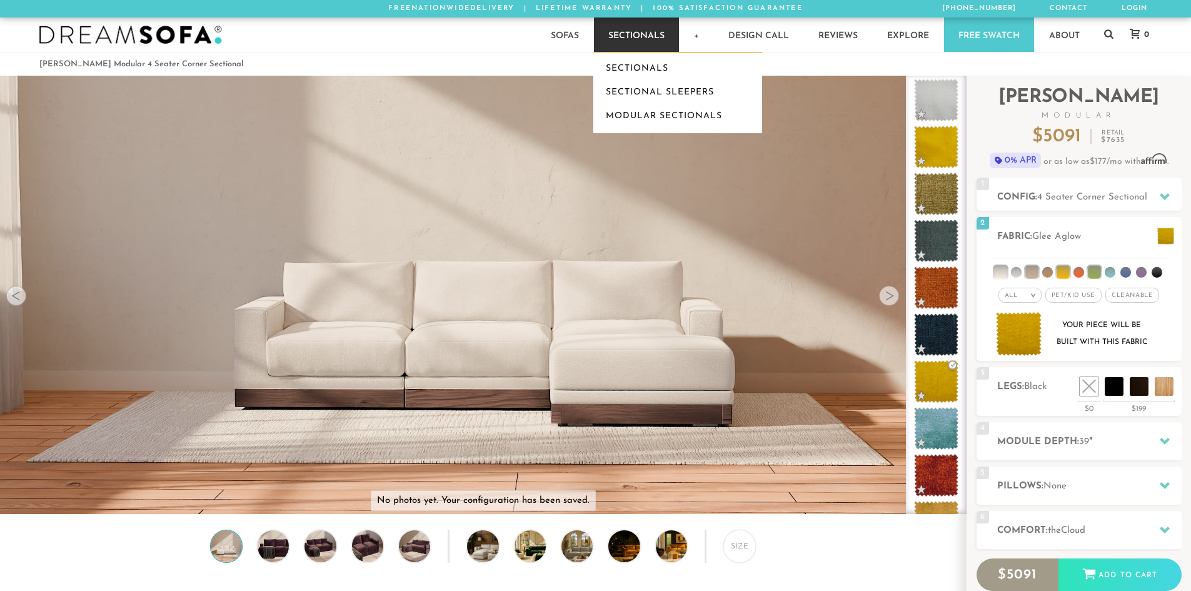
click at [631, 30] on link "Sectionals" at bounding box center [636, 35] width 85 height 34
